Goal: Information Seeking & Learning: Learn about a topic

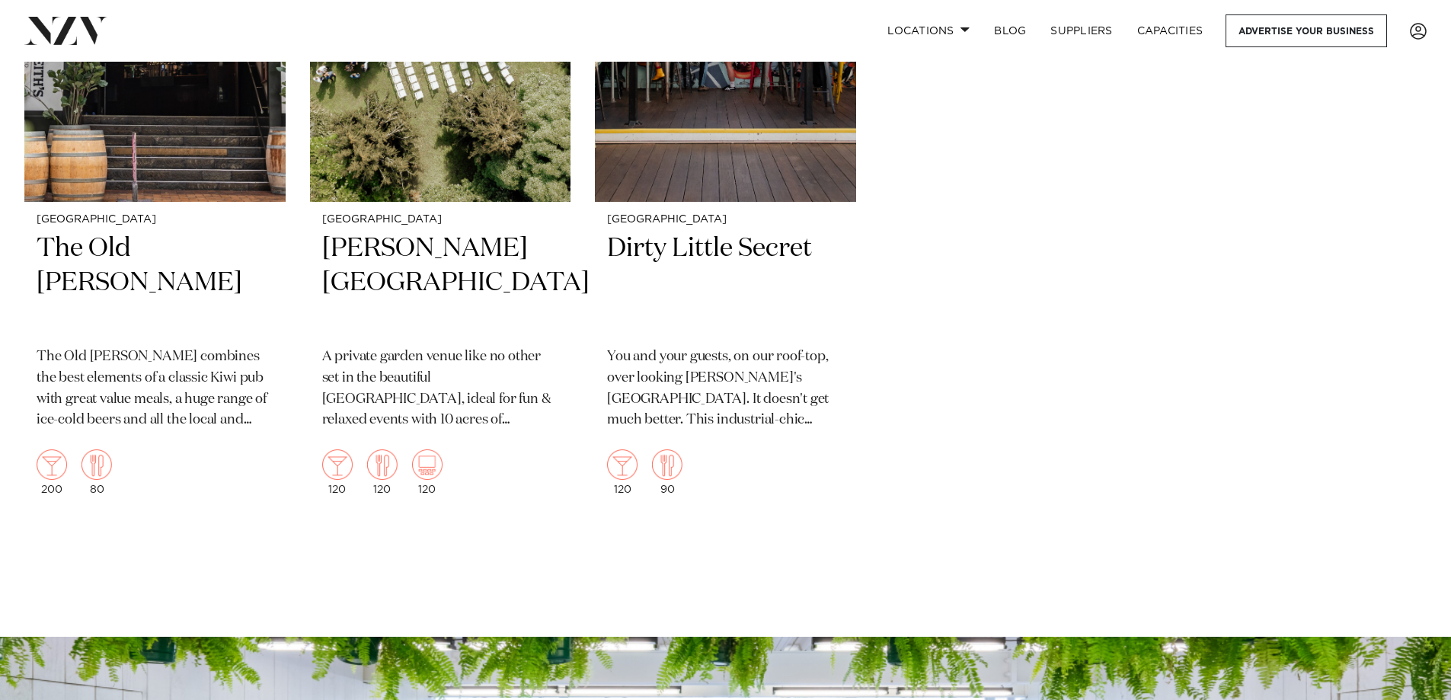
scroll to position [5408, 0]
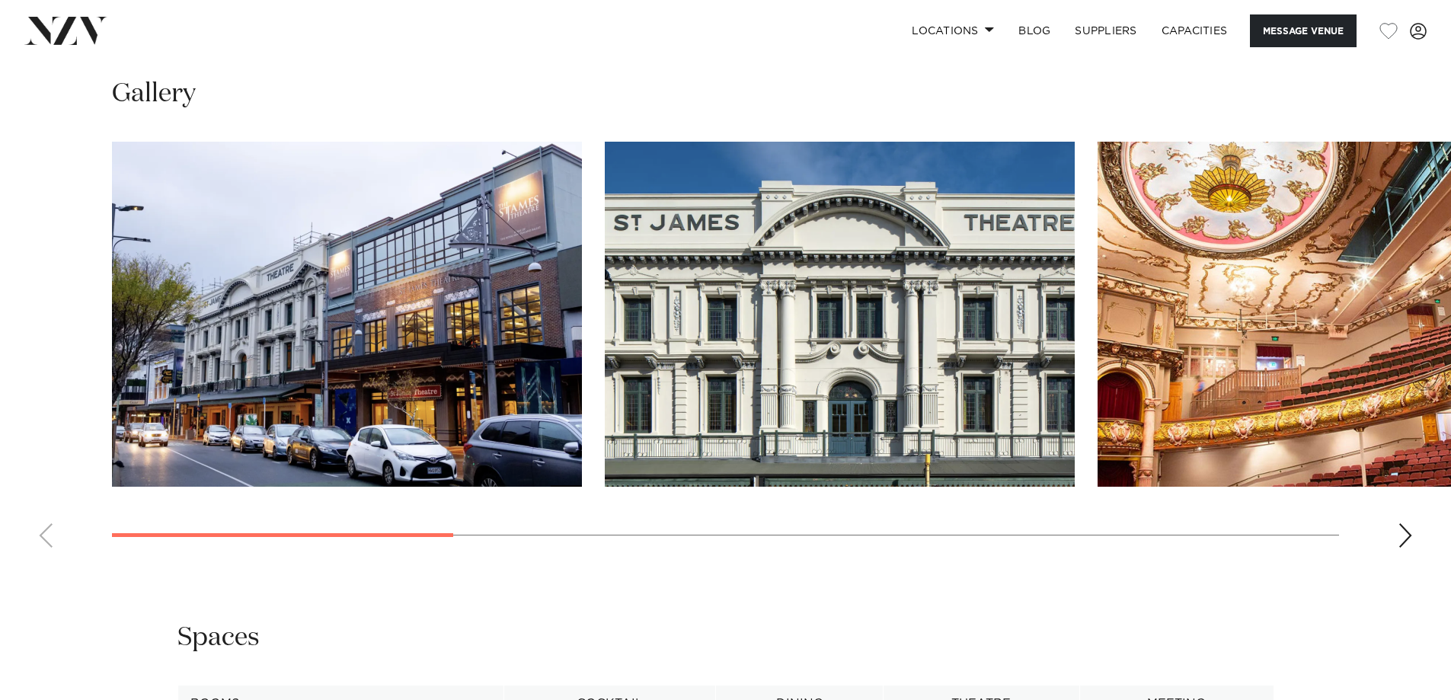
scroll to position [1676, 0]
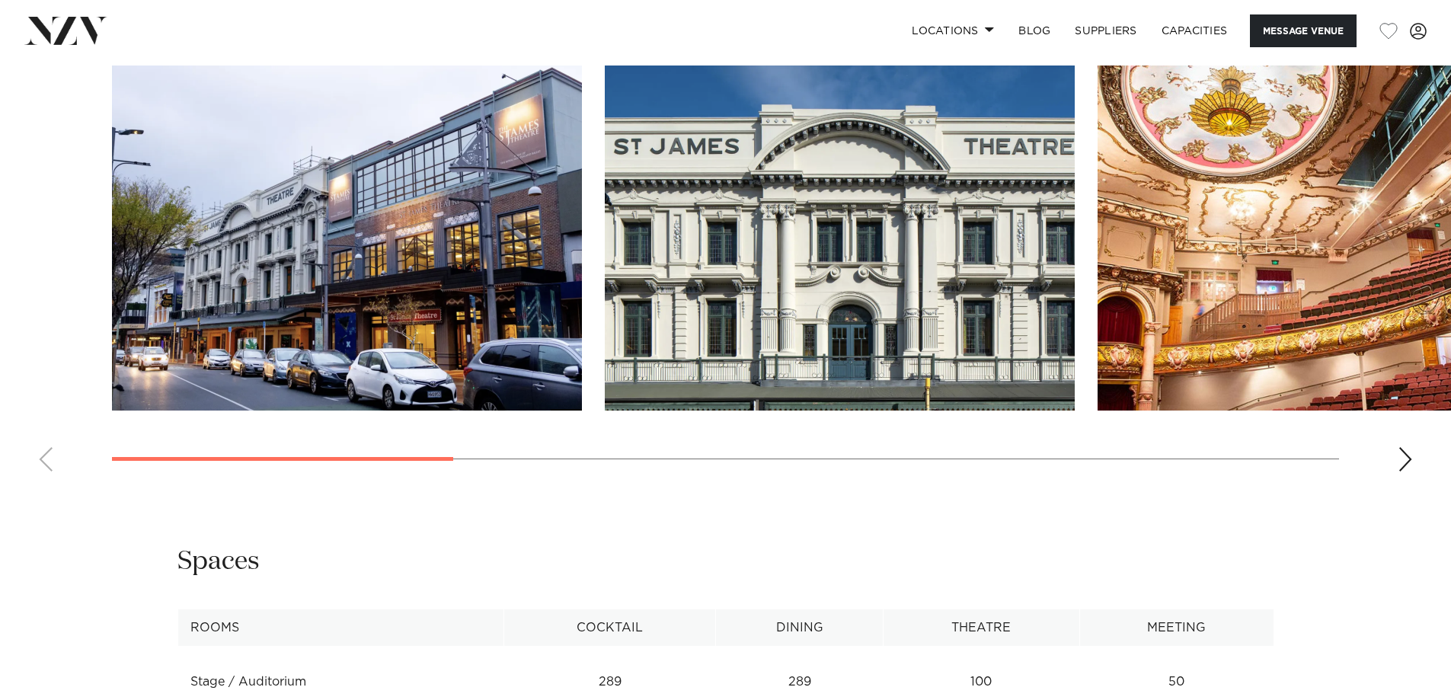
click at [1402, 447] on div "Next slide" at bounding box center [1405, 459] width 15 height 24
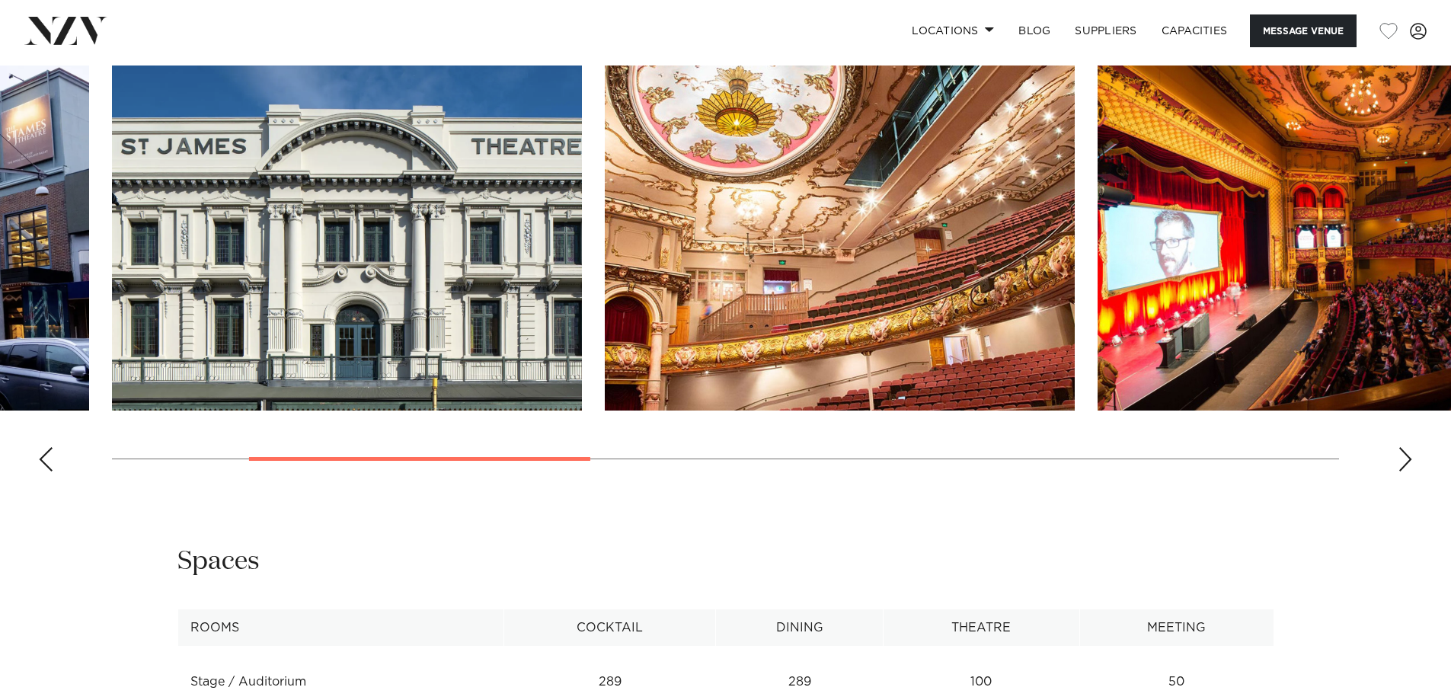
click at [1401, 447] on div "Next slide" at bounding box center [1405, 459] width 15 height 24
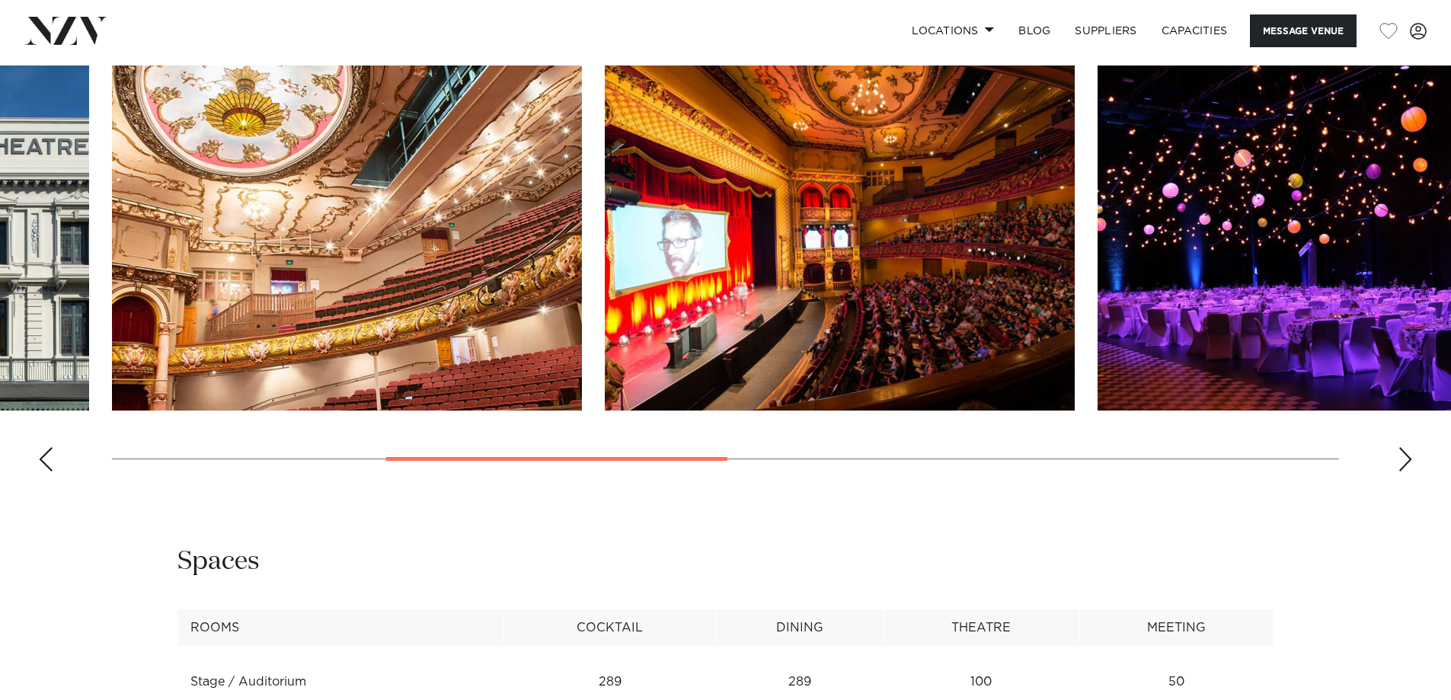
click at [1401, 447] on div "Next slide" at bounding box center [1405, 459] width 15 height 24
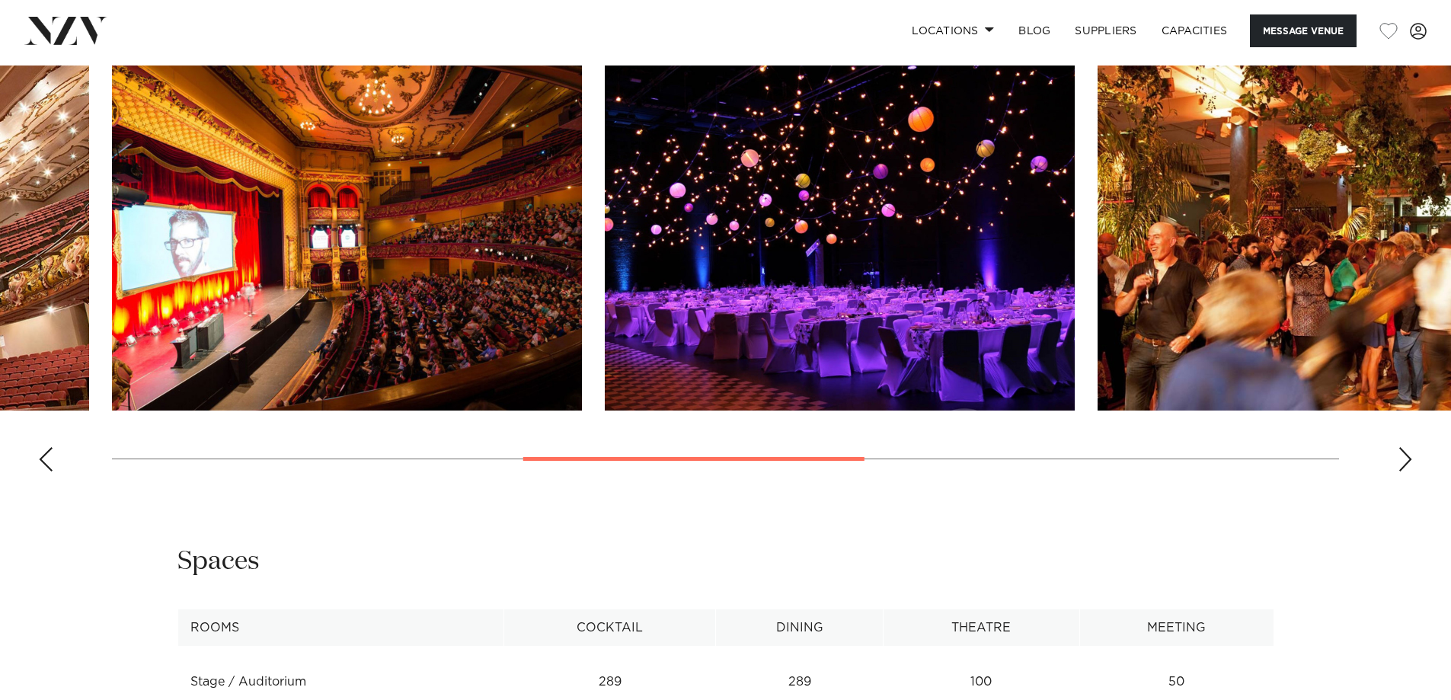
click at [1401, 447] on div "Next slide" at bounding box center [1405, 459] width 15 height 24
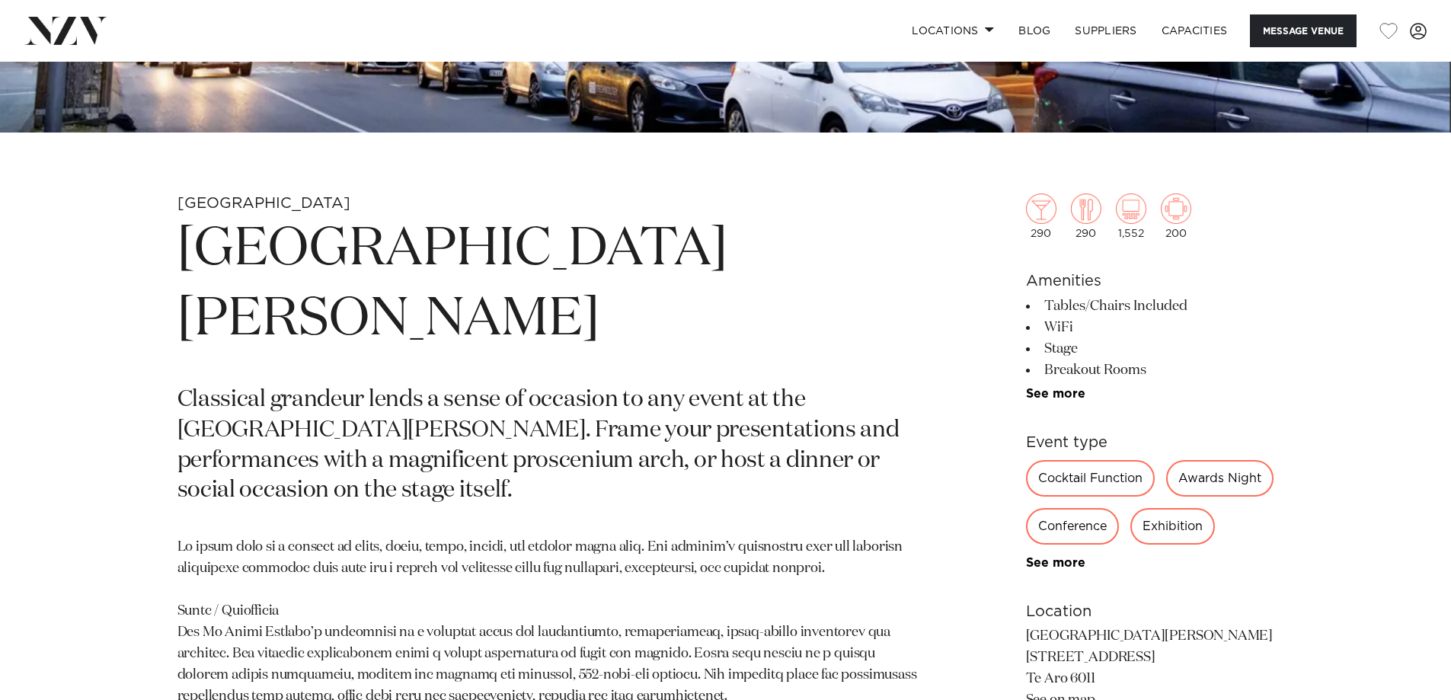
scroll to position [533, 0]
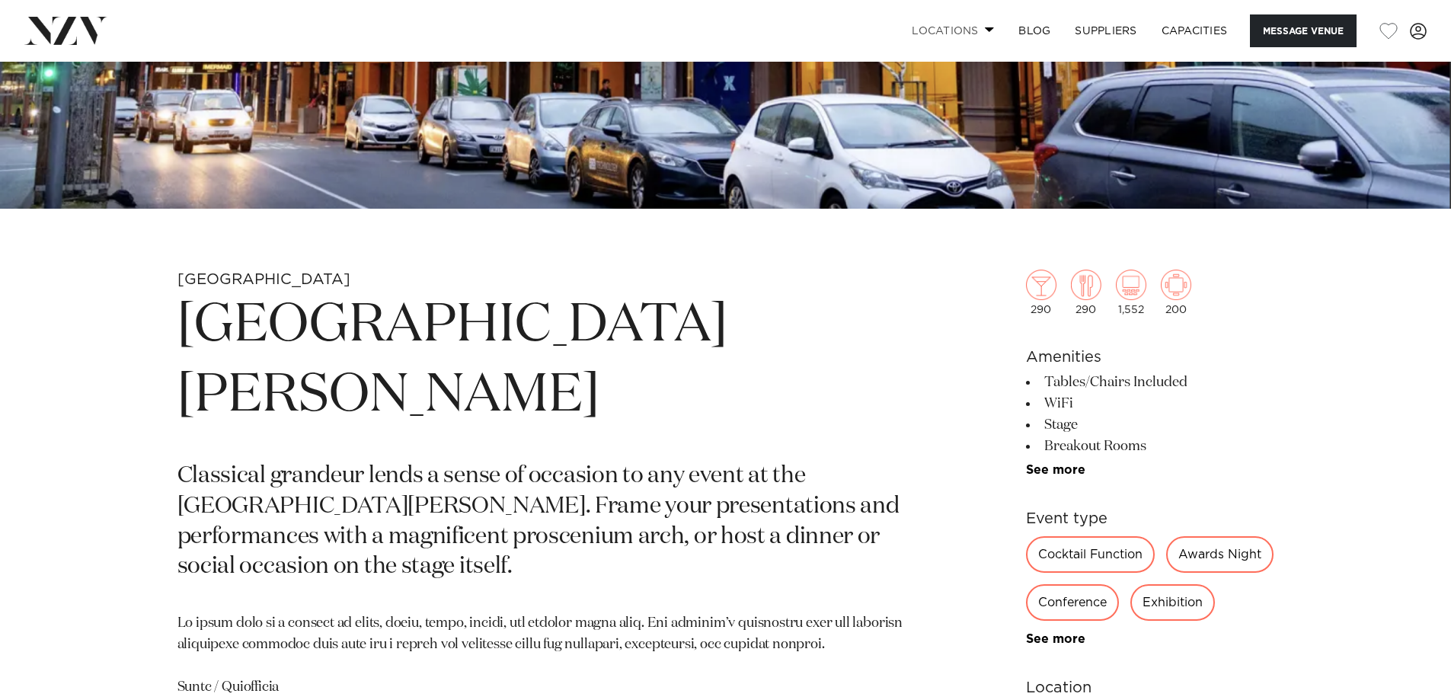
click at [989, 36] on link "Locations" at bounding box center [953, 30] width 107 height 33
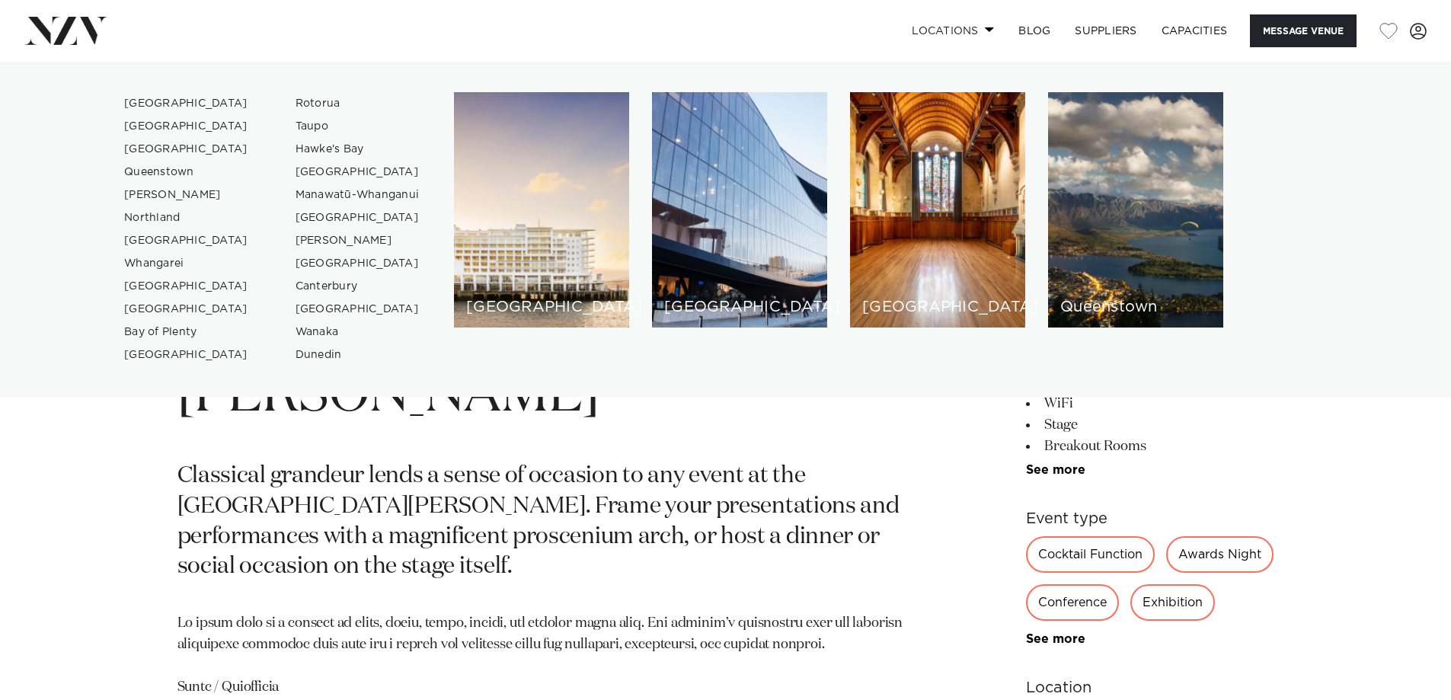
click at [989, 36] on link "Locations" at bounding box center [953, 30] width 107 height 33
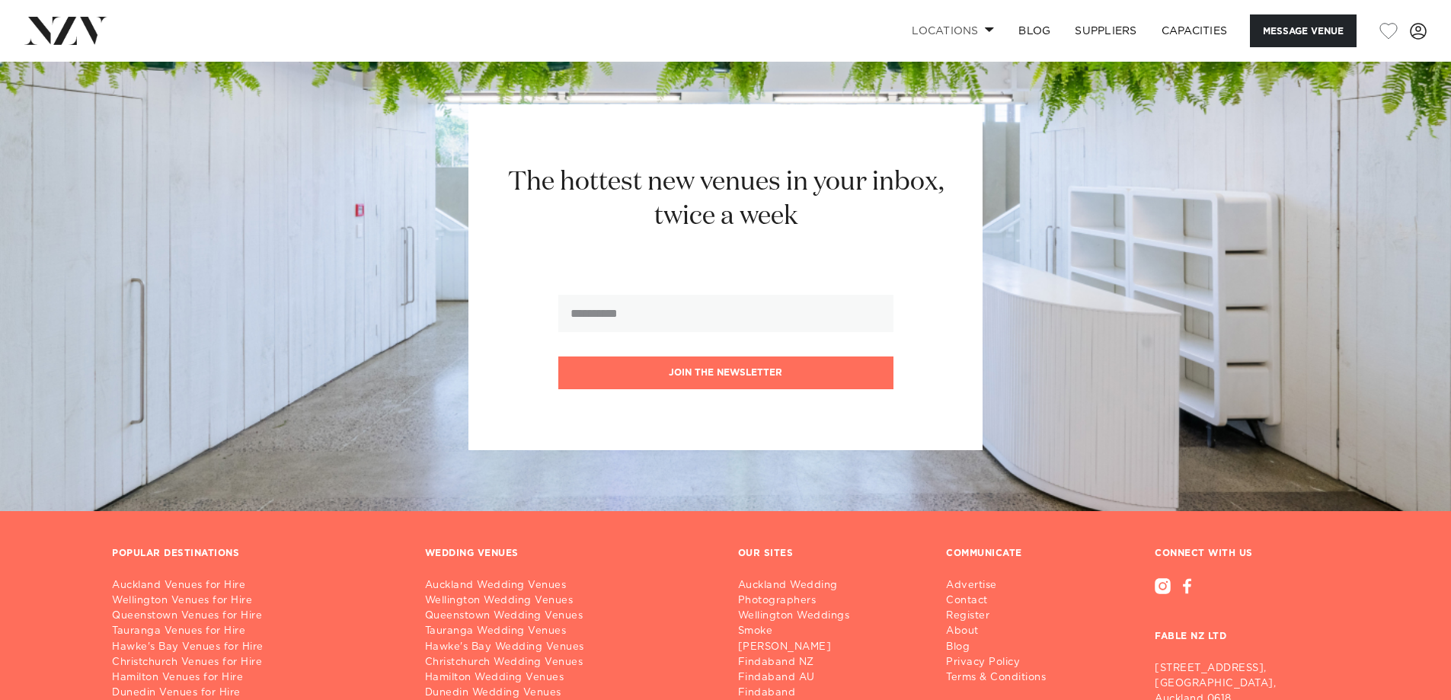
scroll to position [3504, 0]
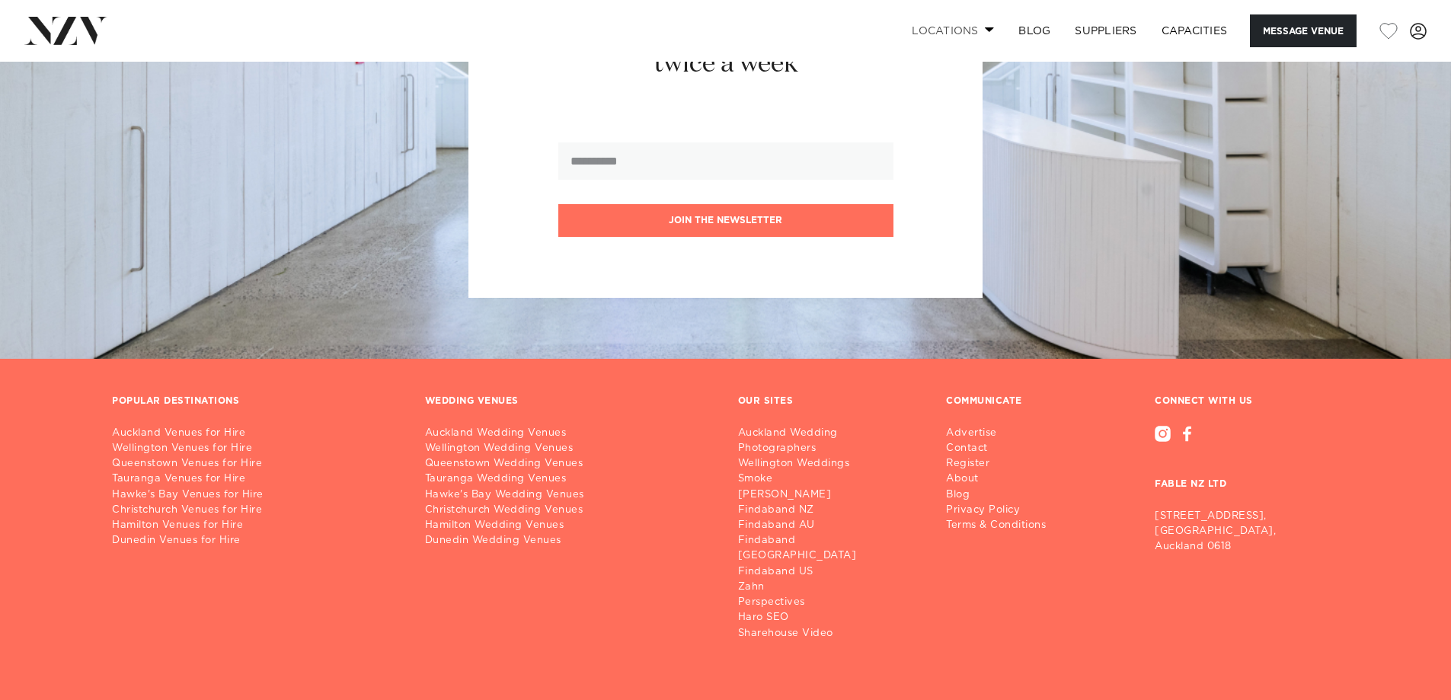
click at [980, 26] on link "Locations" at bounding box center [953, 30] width 107 height 33
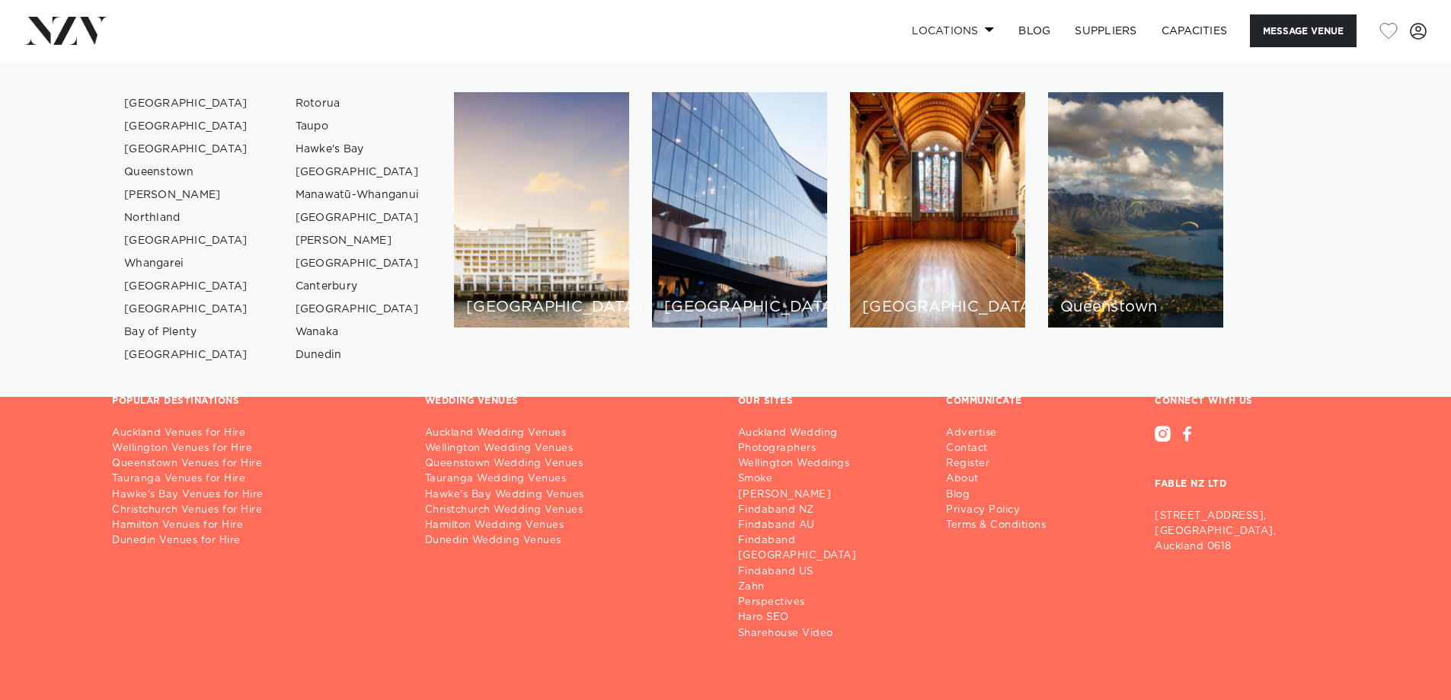
click at [980, 26] on link "Locations" at bounding box center [953, 30] width 107 height 33
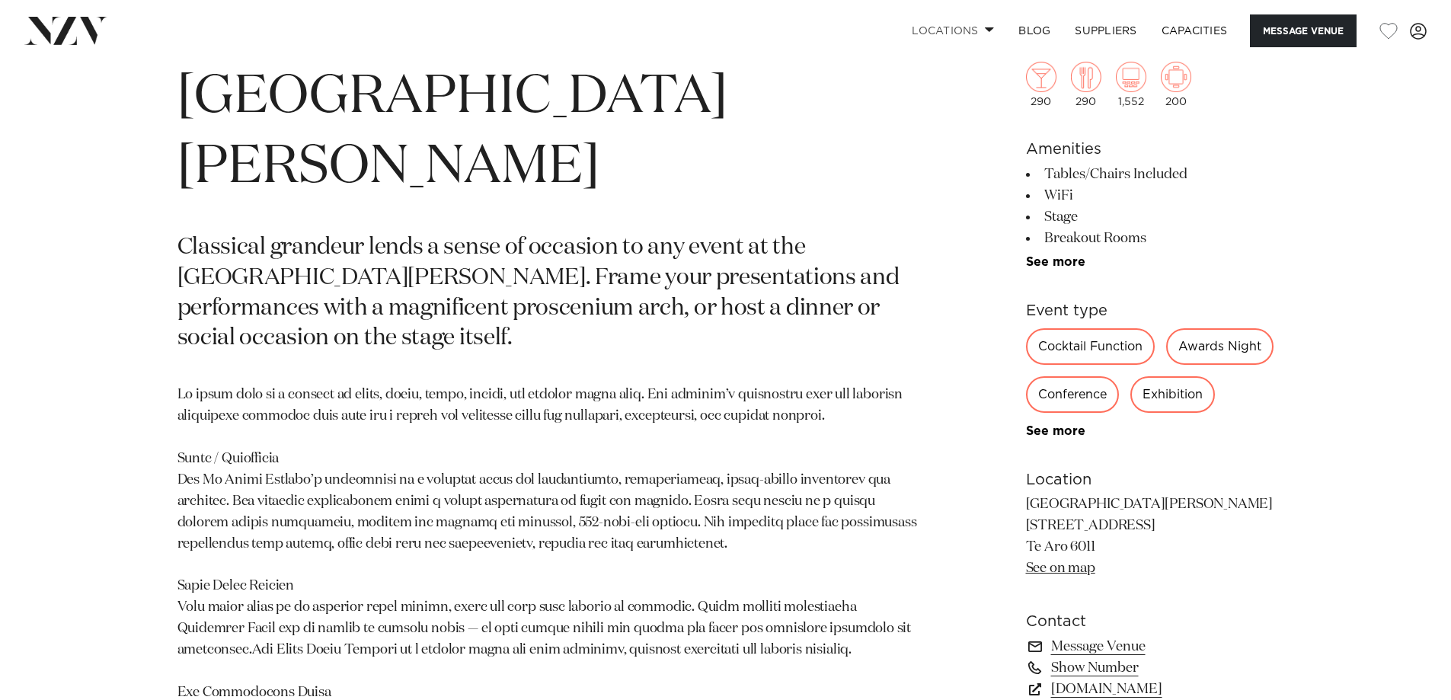
scroll to position [914, 0]
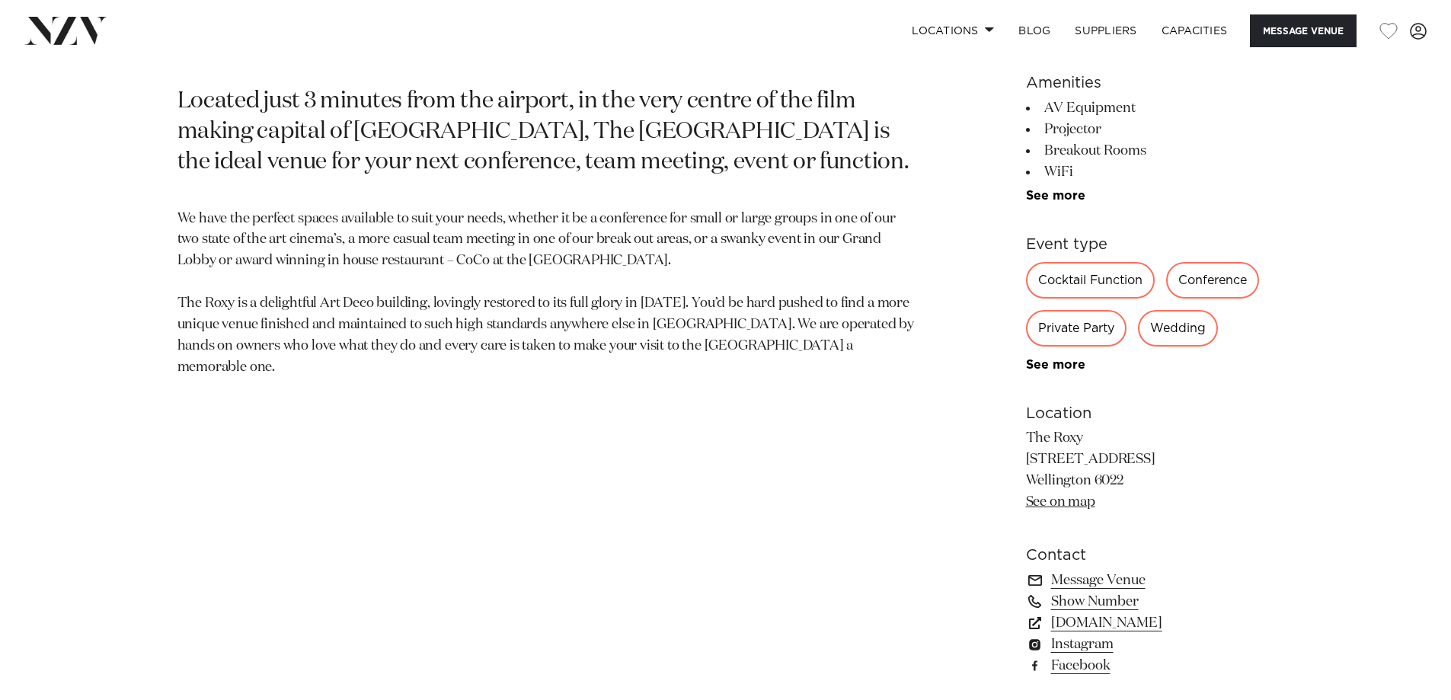
scroll to position [1066, 0]
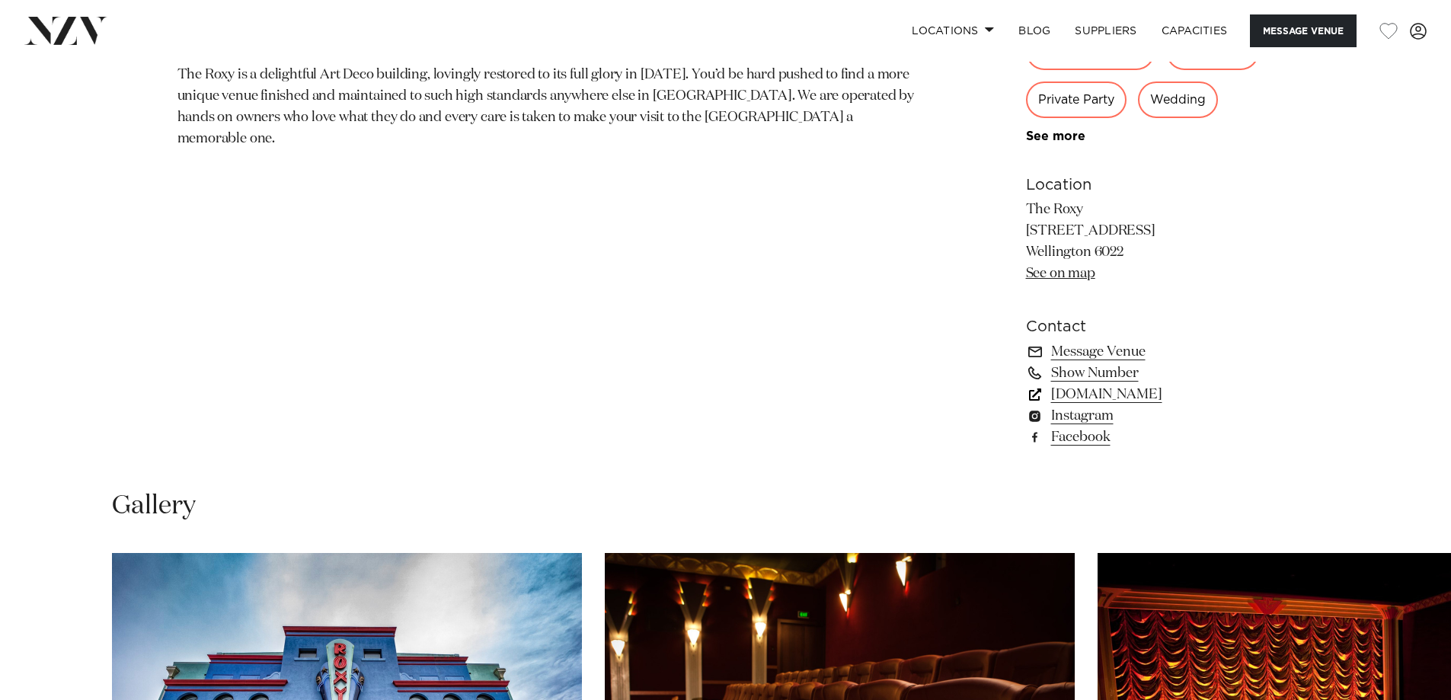
click at [1145, 395] on link "[DOMAIN_NAME]" at bounding box center [1150, 394] width 248 height 21
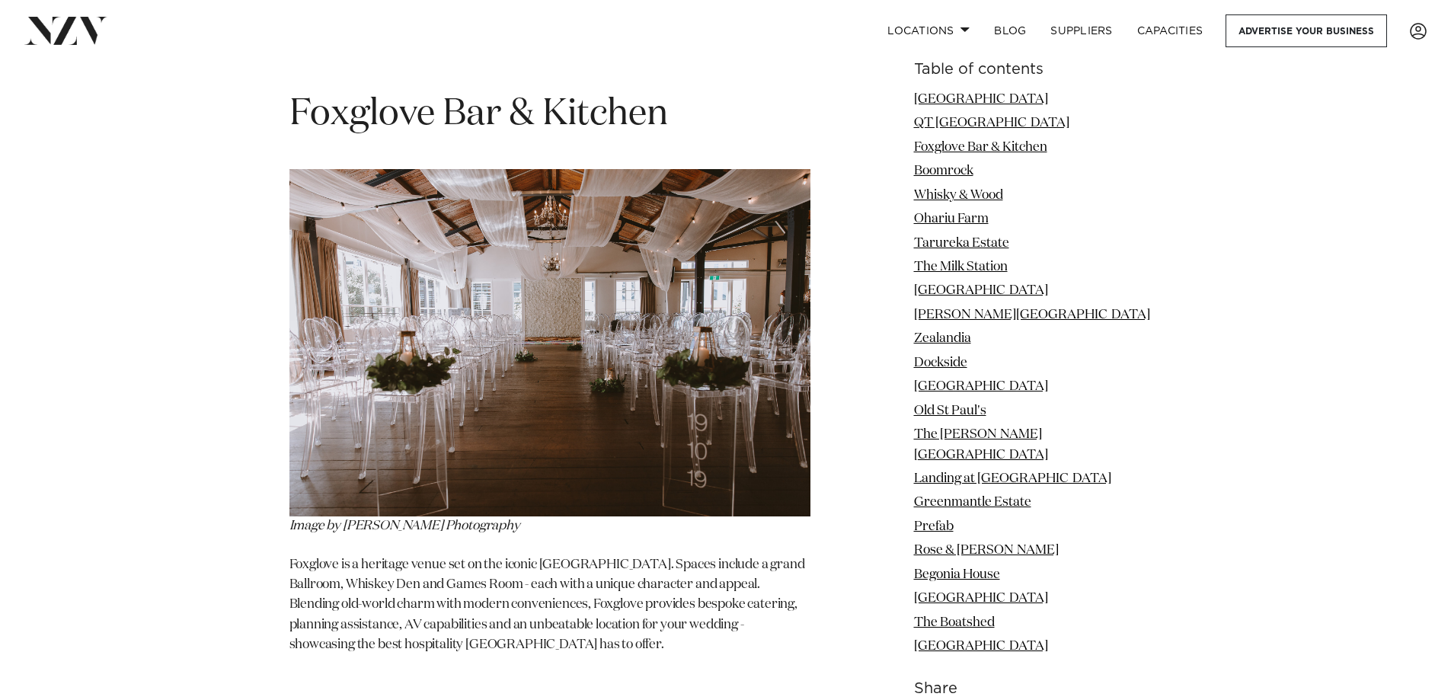
scroll to position [2894, 0]
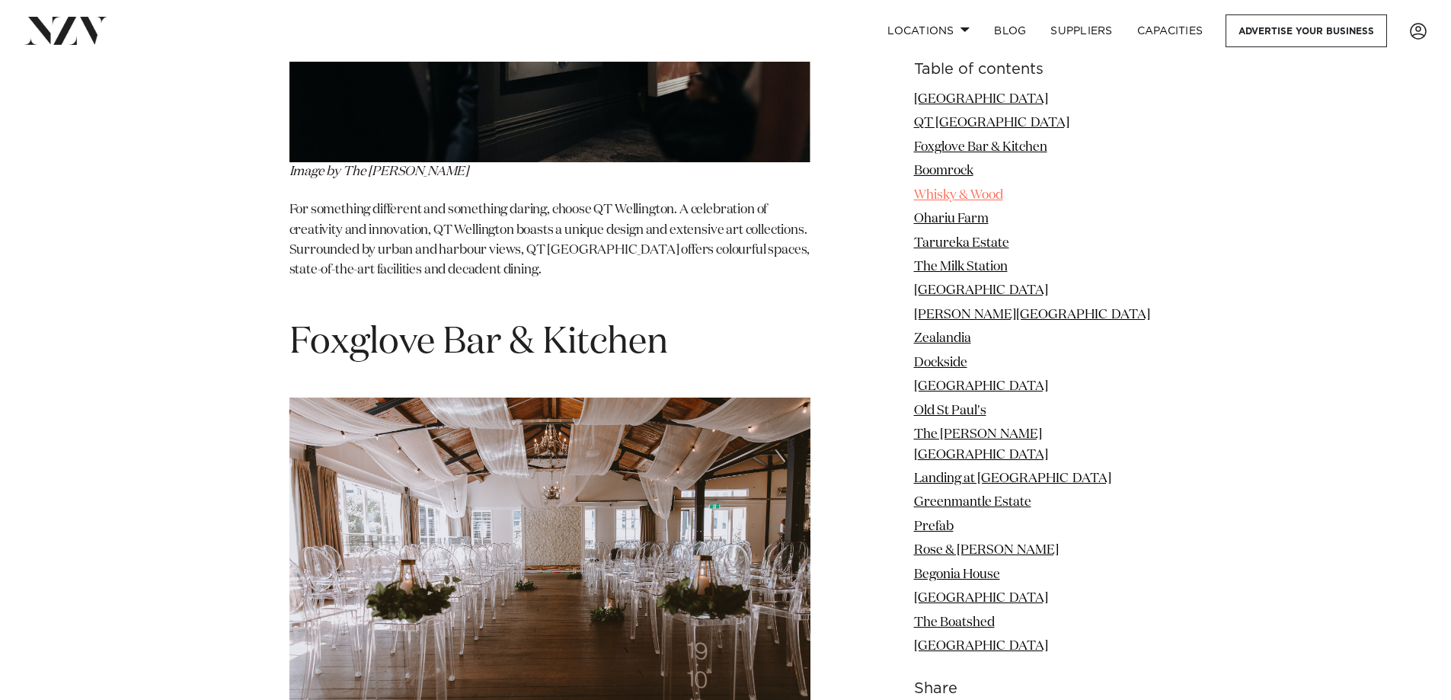
click at [1003, 196] on link "Whisky & Wood" at bounding box center [958, 195] width 89 height 13
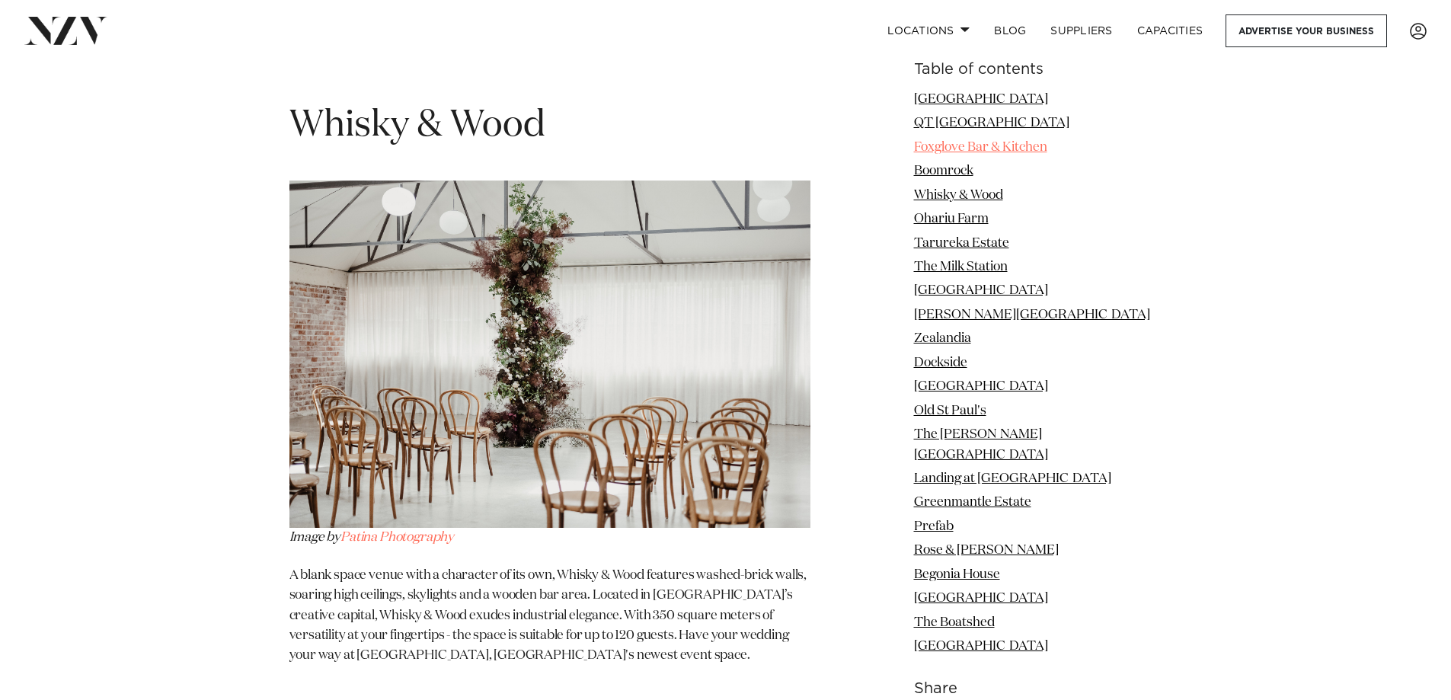
click at [1002, 145] on link "Foxglove Bar & Kitchen" at bounding box center [980, 147] width 133 height 13
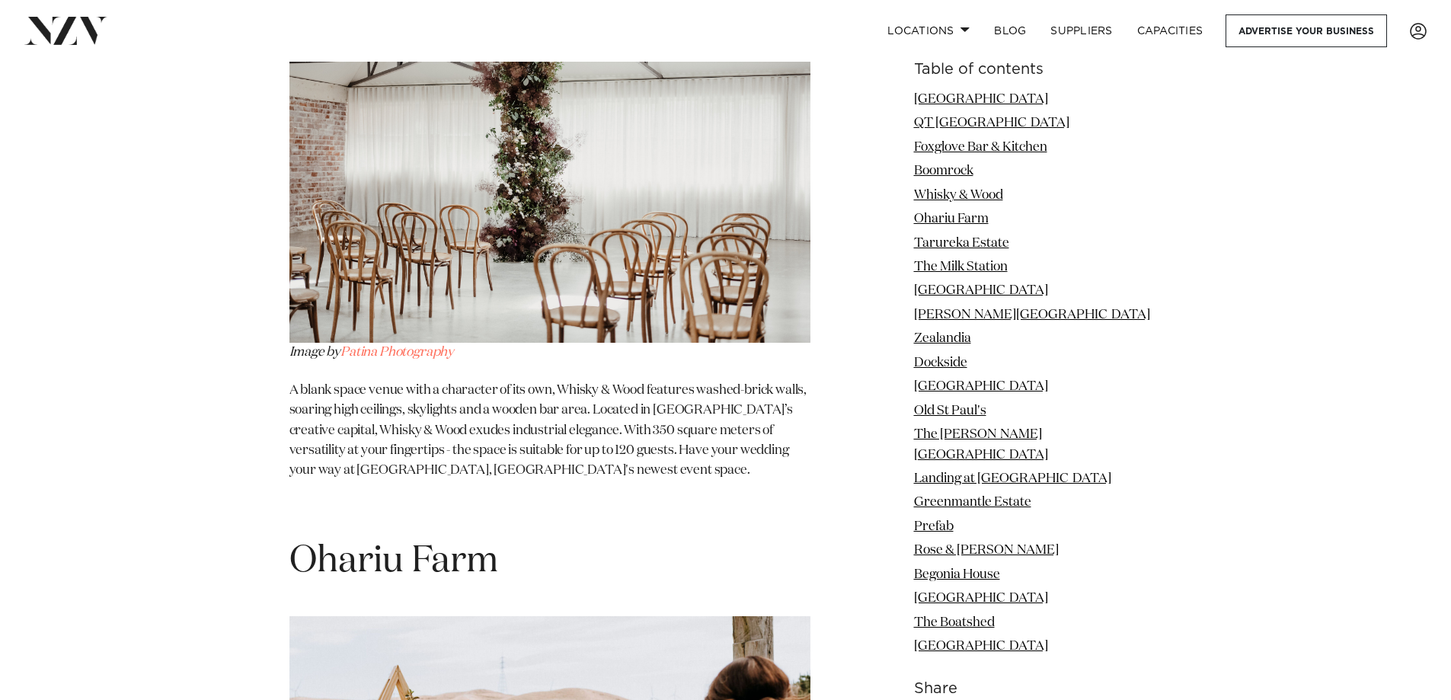
scroll to position [4863, 0]
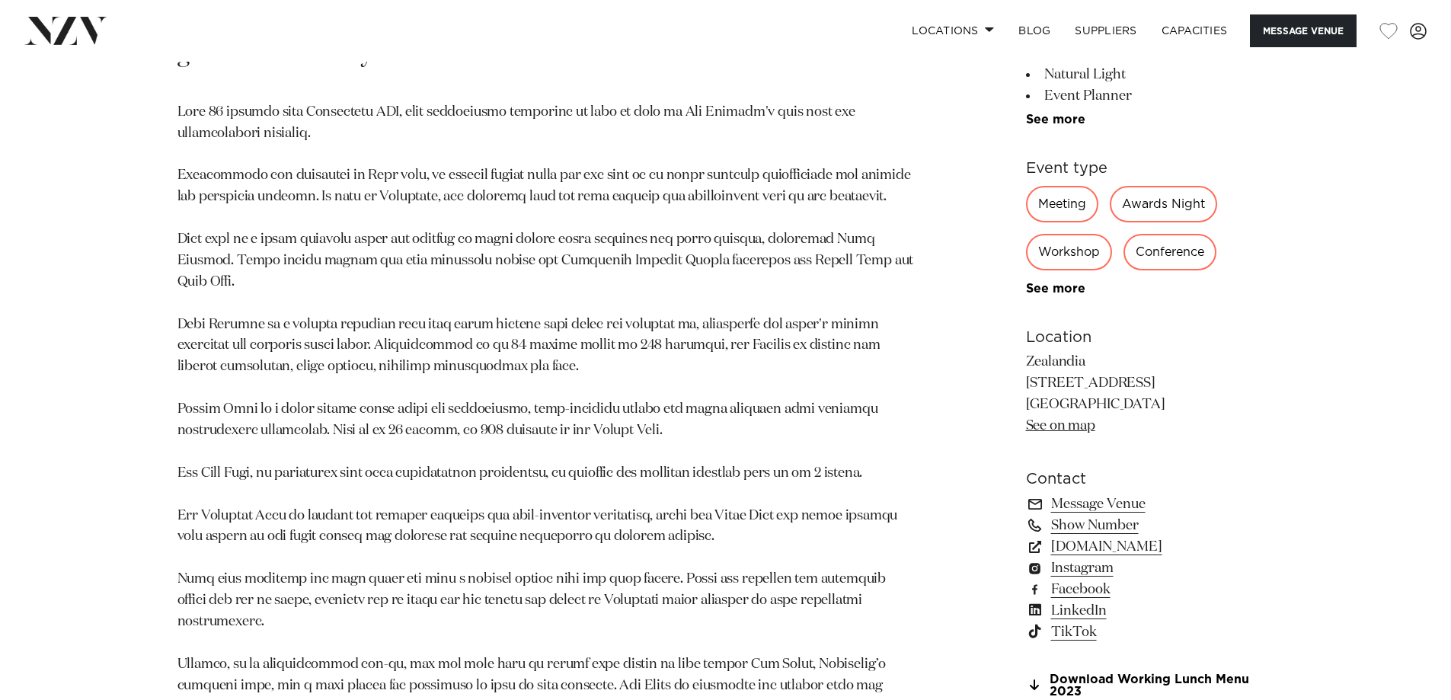
scroll to position [1143, 0]
